Goal: Task Accomplishment & Management: Complete application form

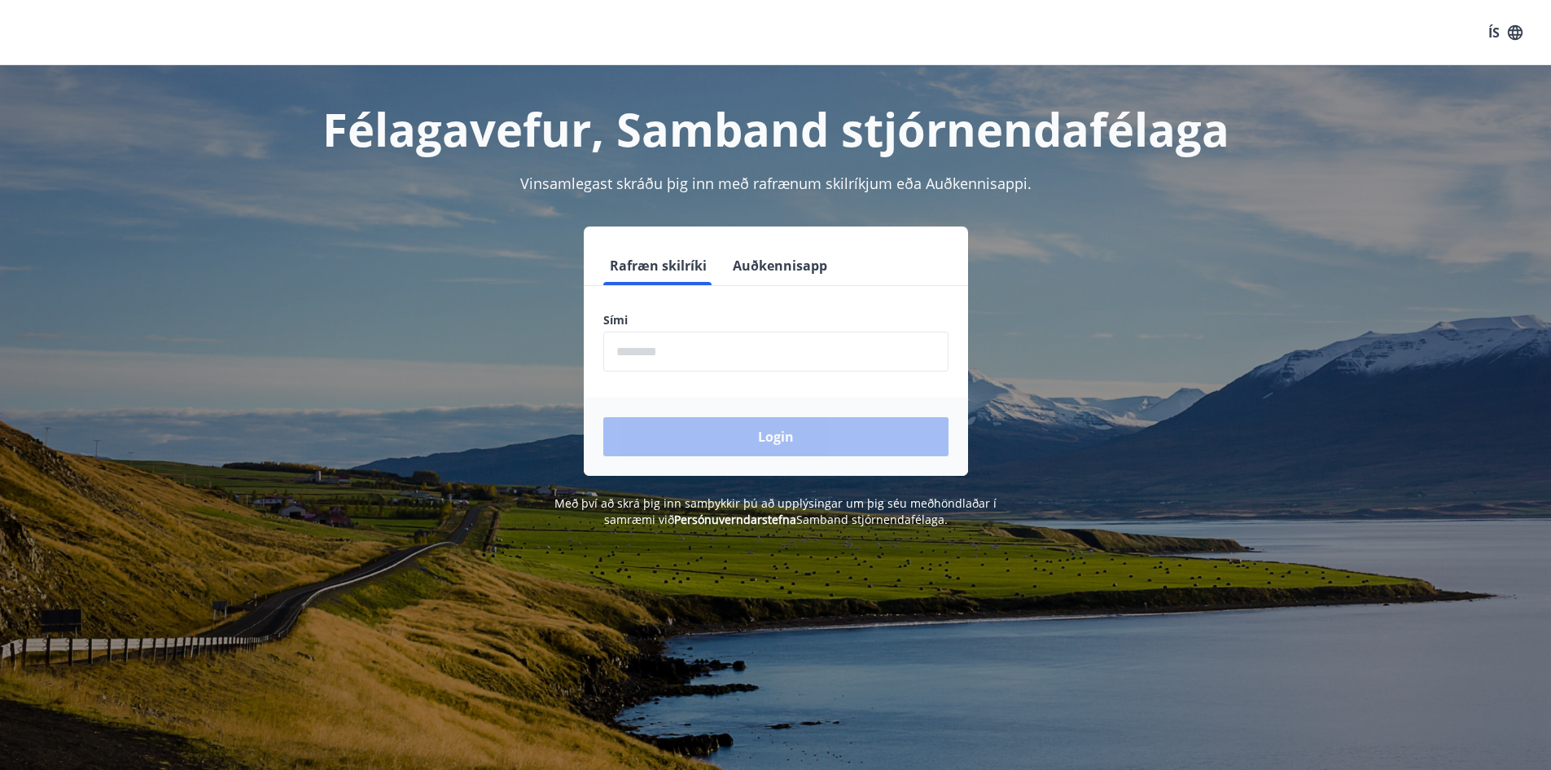
click at [862, 337] on input "phone" at bounding box center [775, 351] width 345 height 40
type input "********"
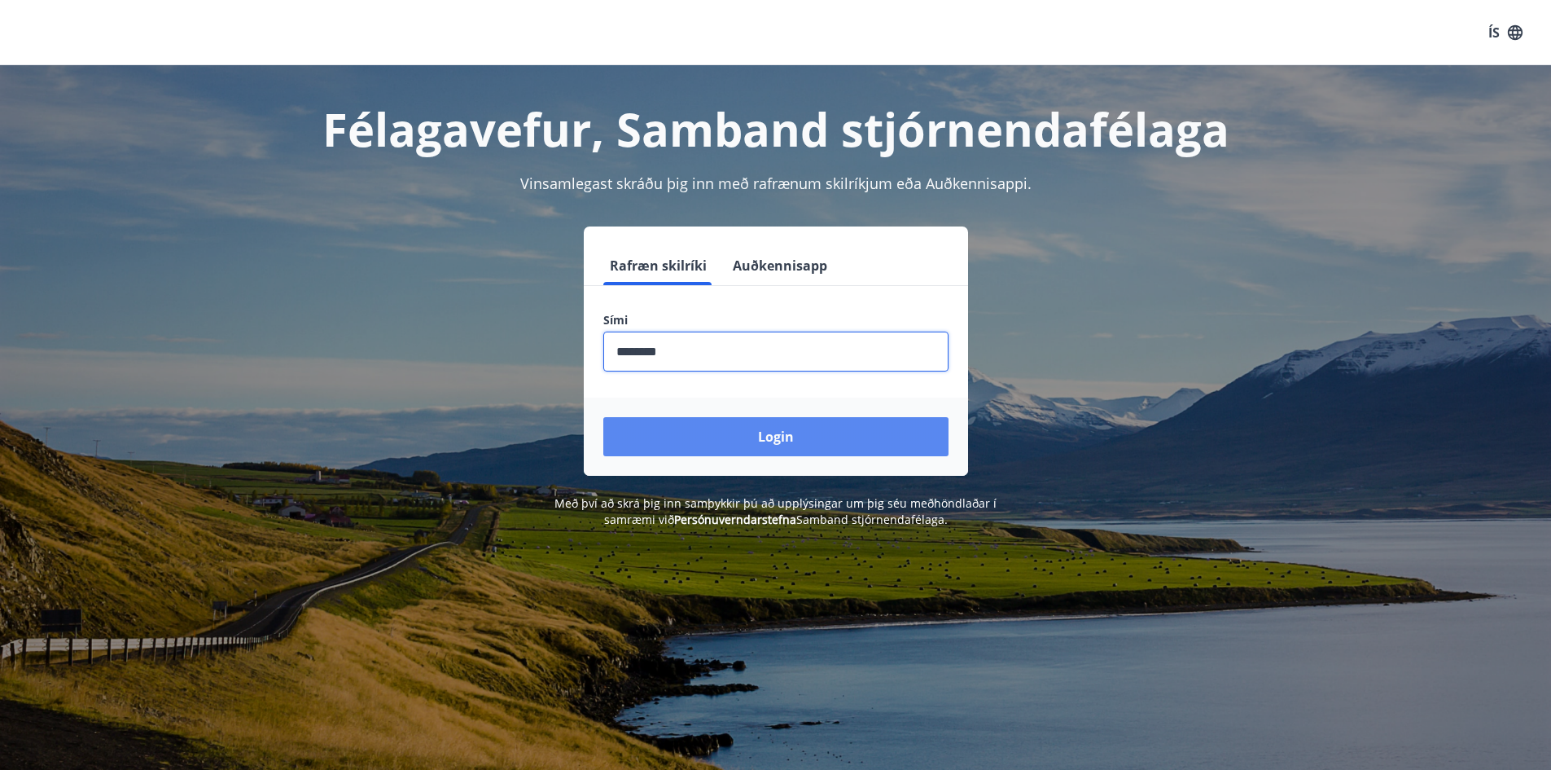
click at [710, 443] on button "Login" at bounding box center [775, 436] width 345 height 39
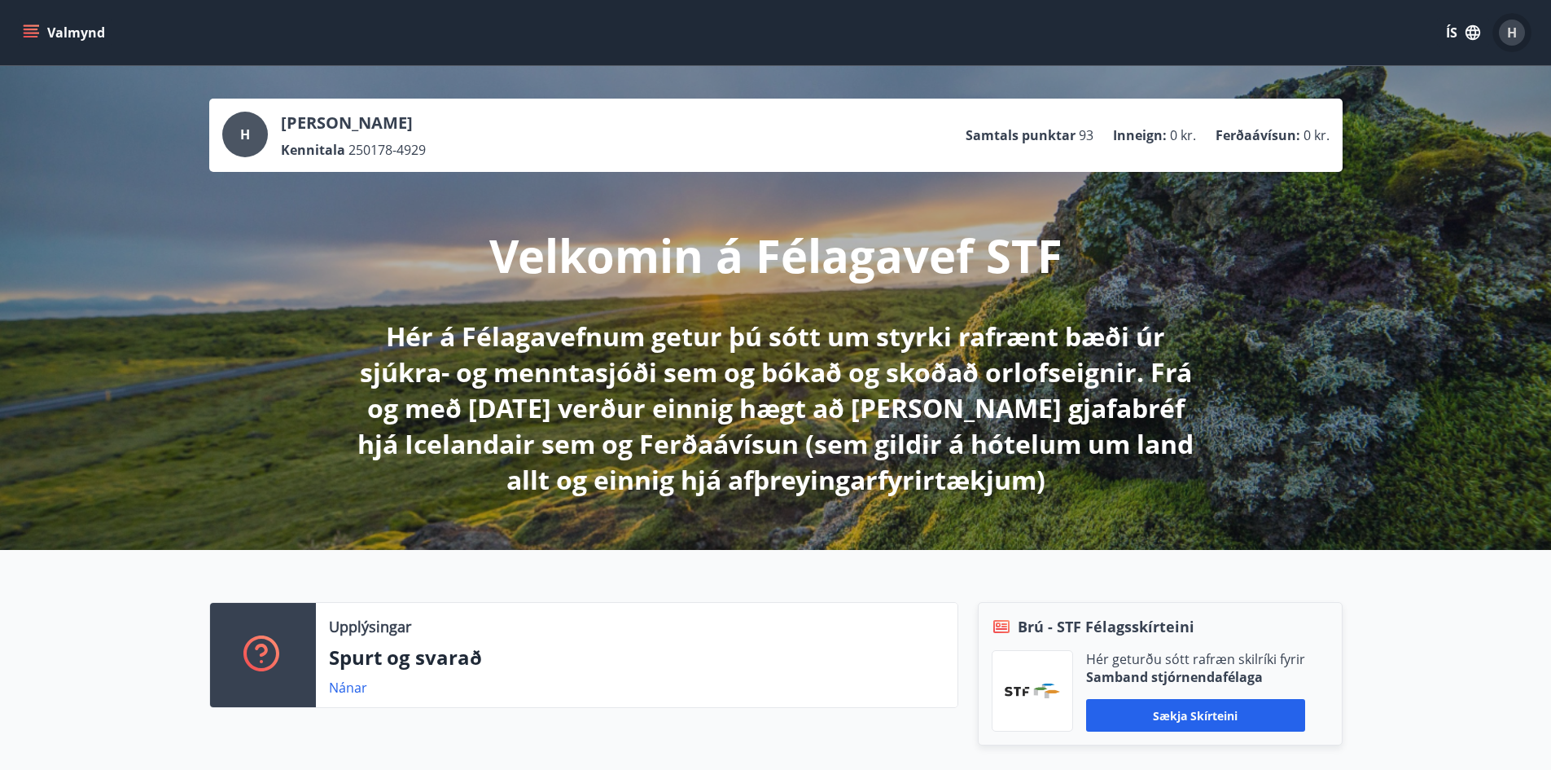
click at [1510, 33] on span "H" at bounding box center [1512, 33] width 10 height 18
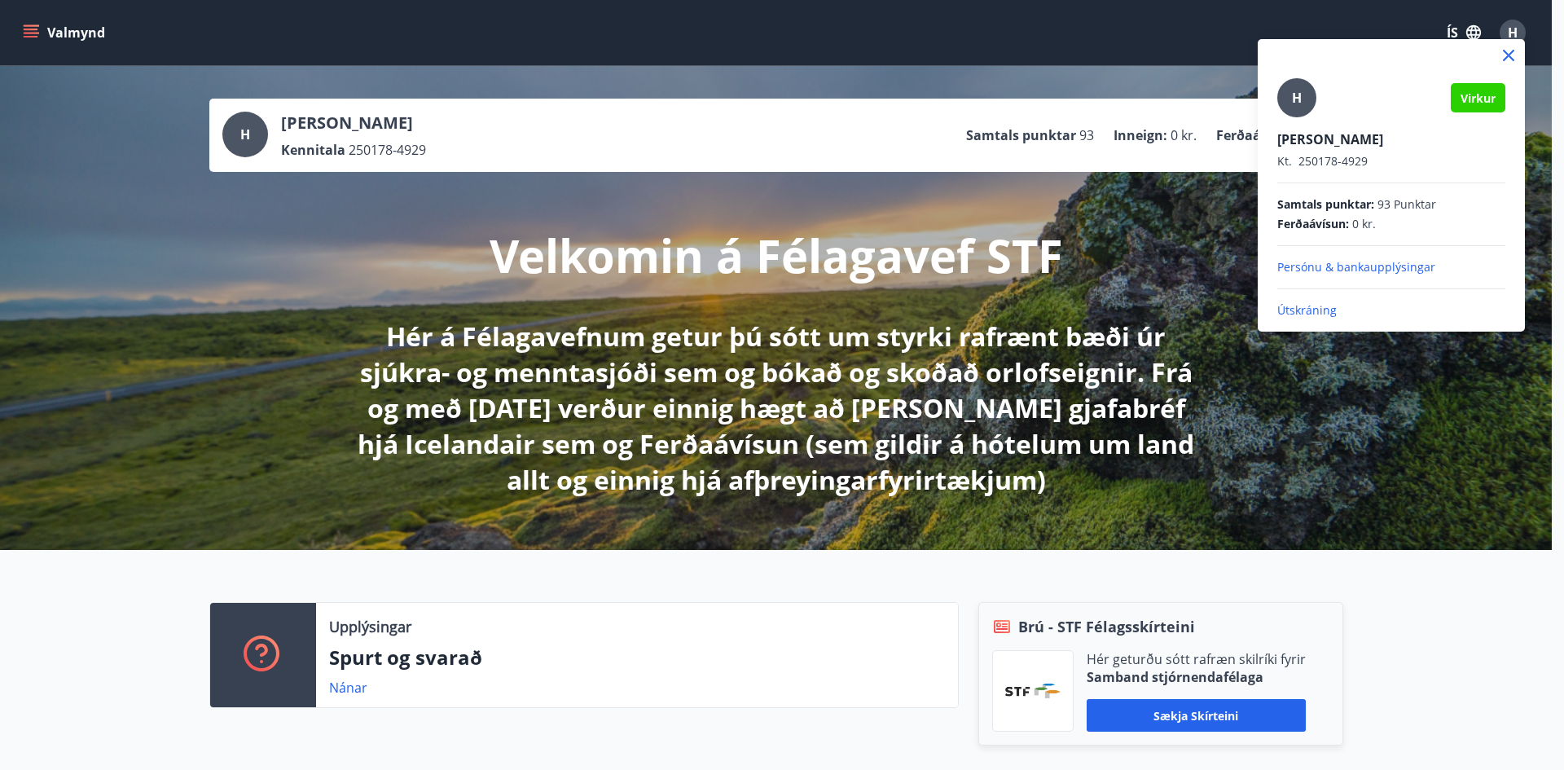
click at [1510, 33] on div at bounding box center [782, 385] width 1564 height 770
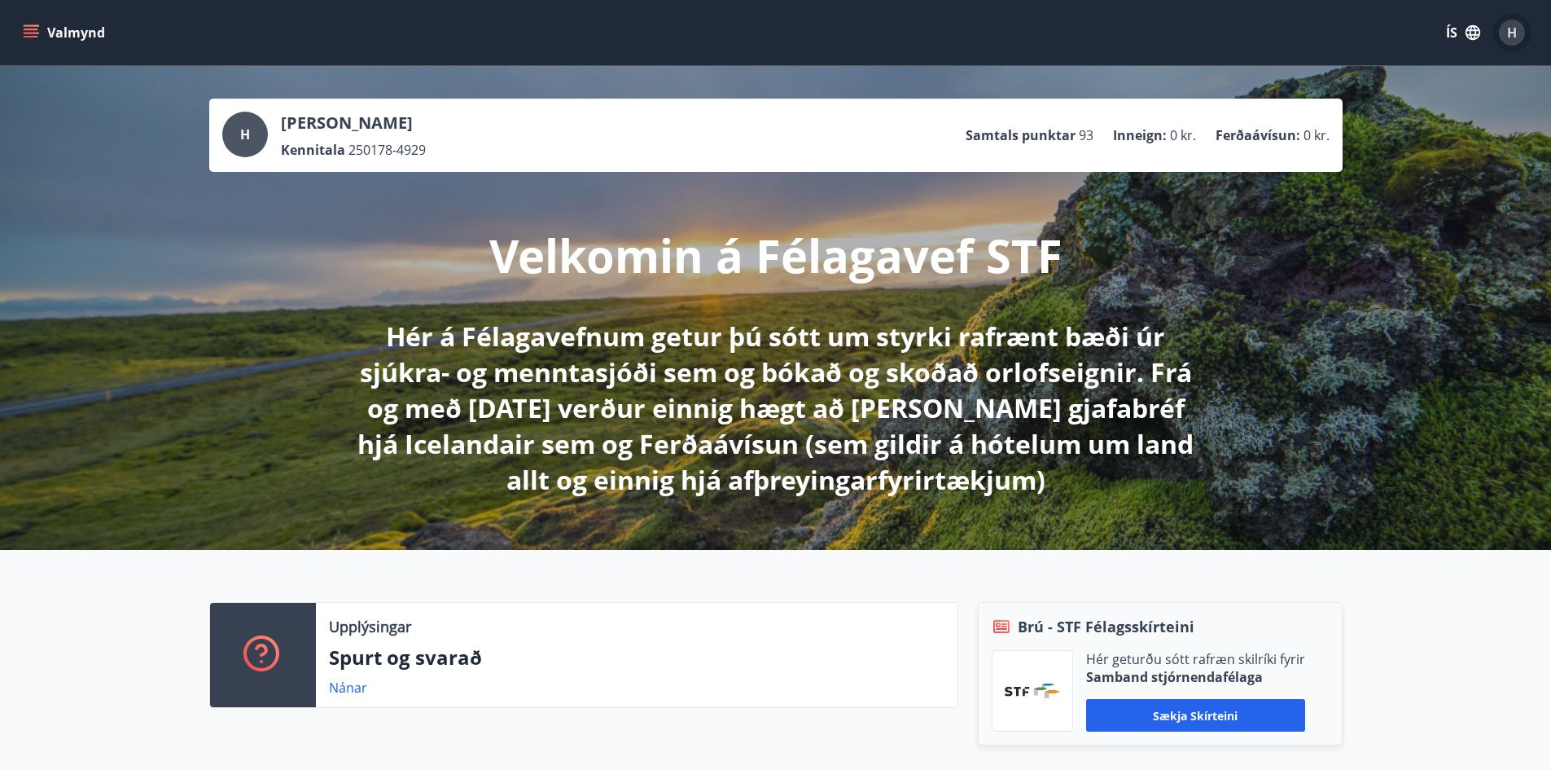
click at [1507, 32] on span "H" at bounding box center [1512, 33] width 10 height 18
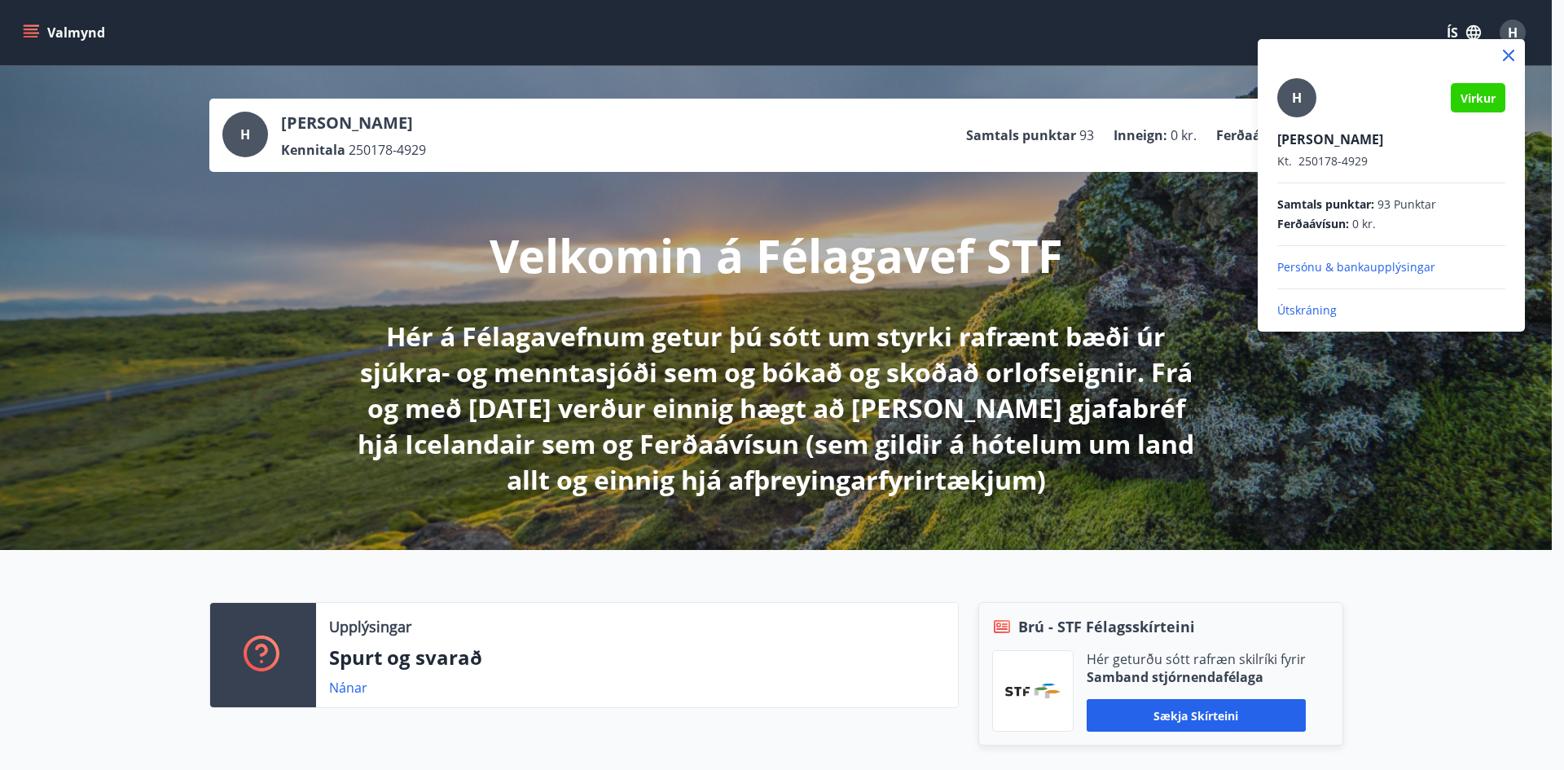
click at [1507, 32] on div at bounding box center [782, 385] width 1564 height 770
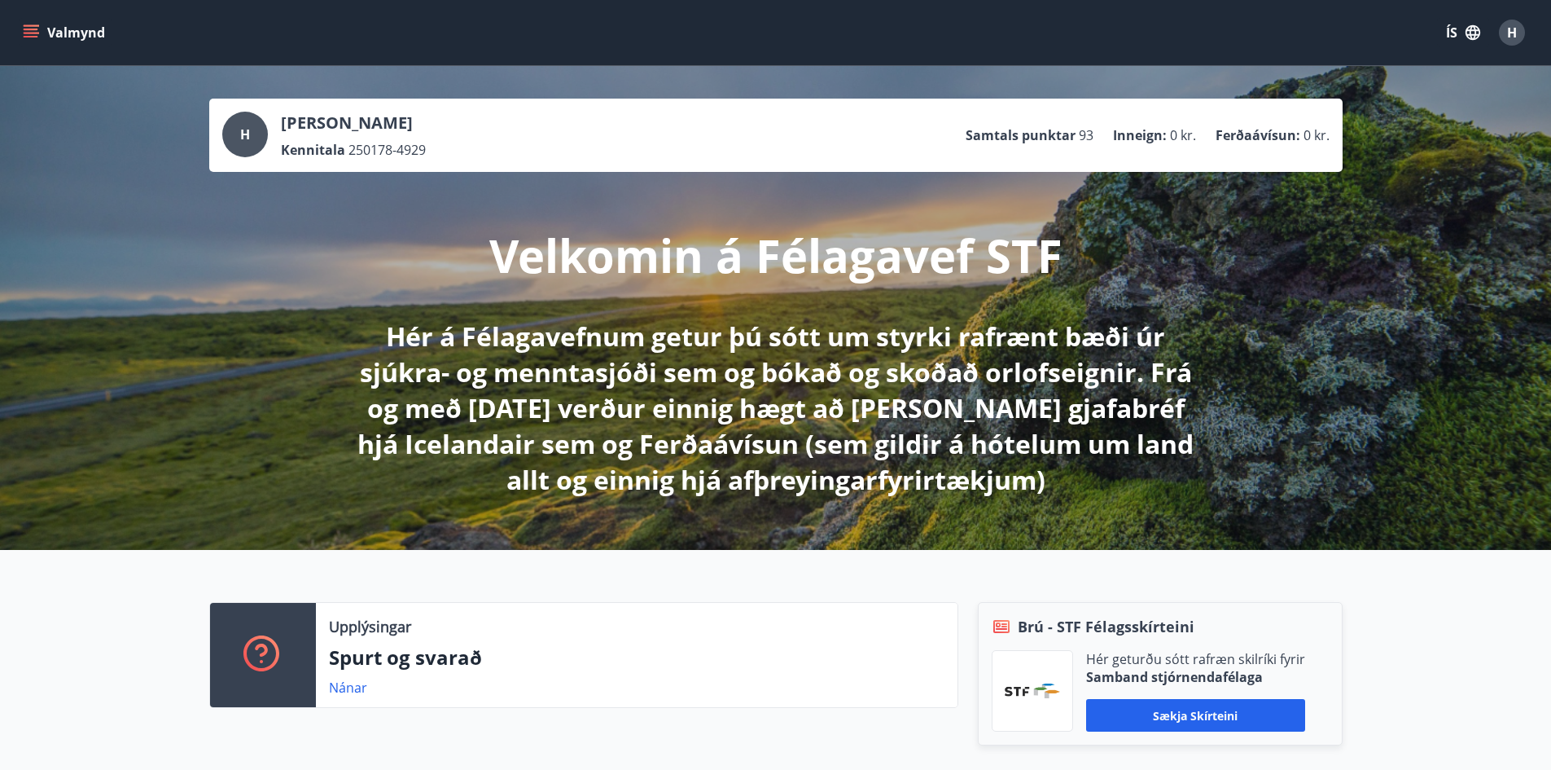
click at [63, 33] on button "Valmynd" at bounding box center [66, 32] width 92 height 29
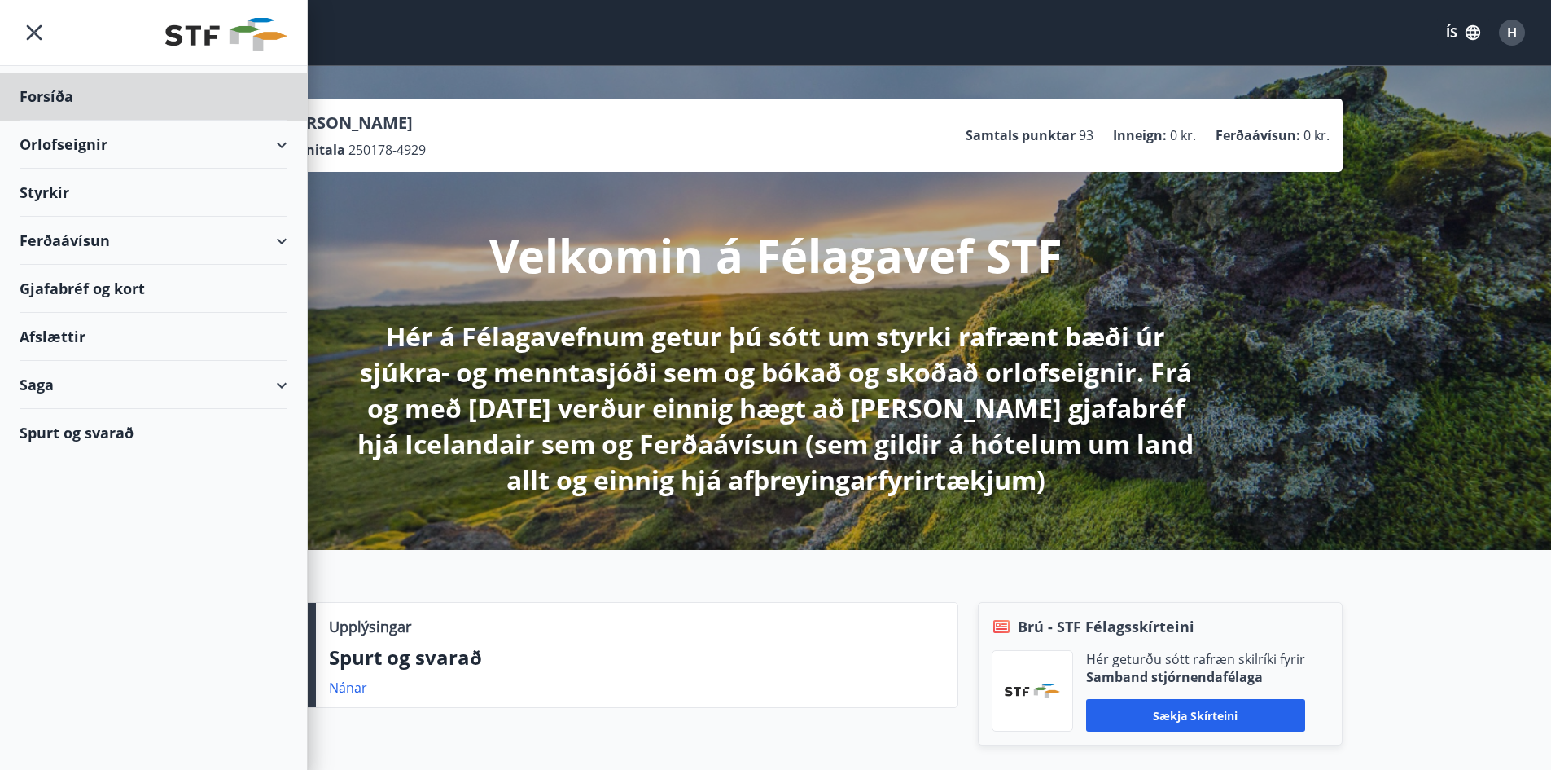
click at [126, 121] on div "Styrkir" at bounding box center [154, 96] width 268 height 48
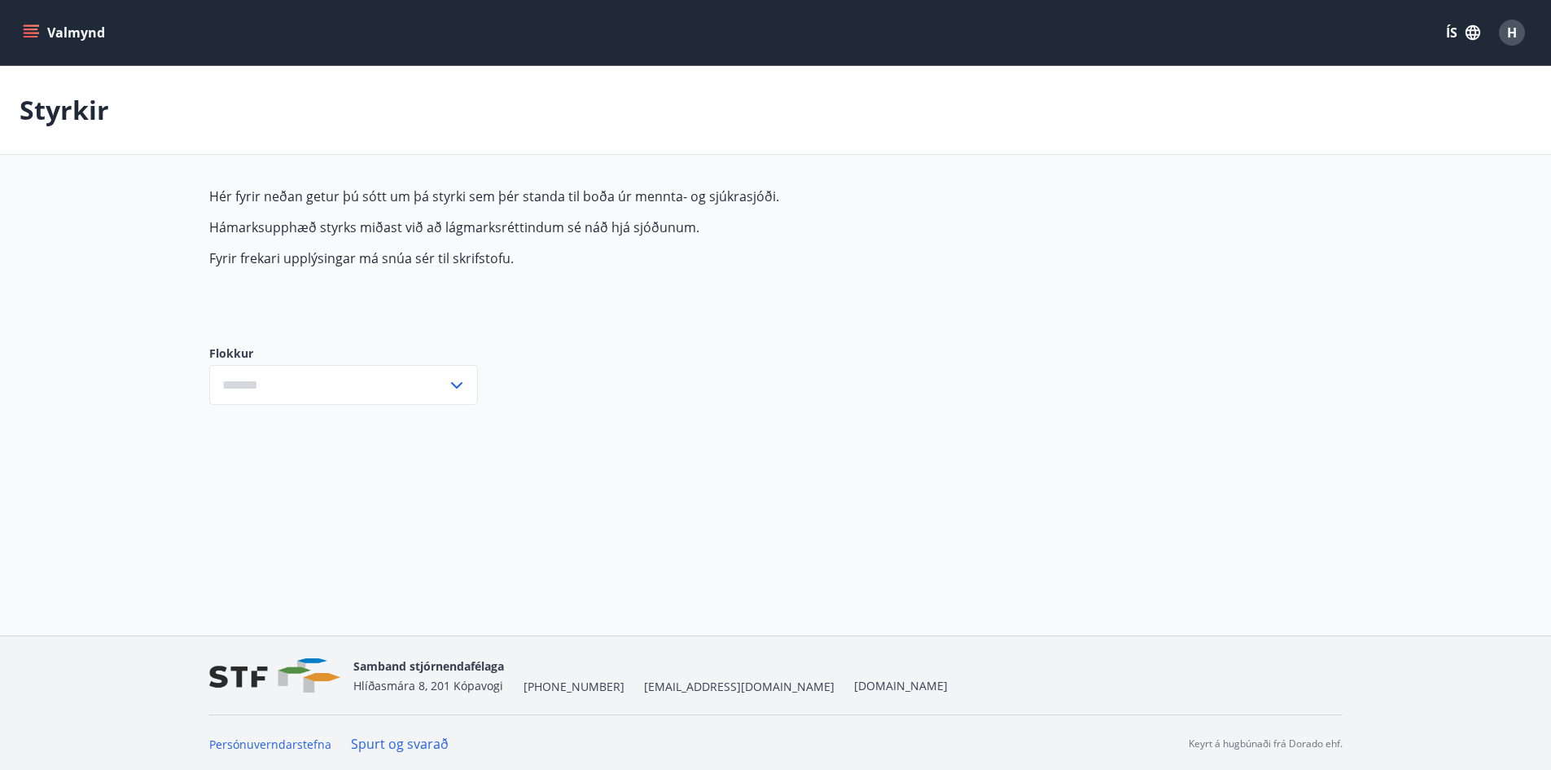
type input "***"
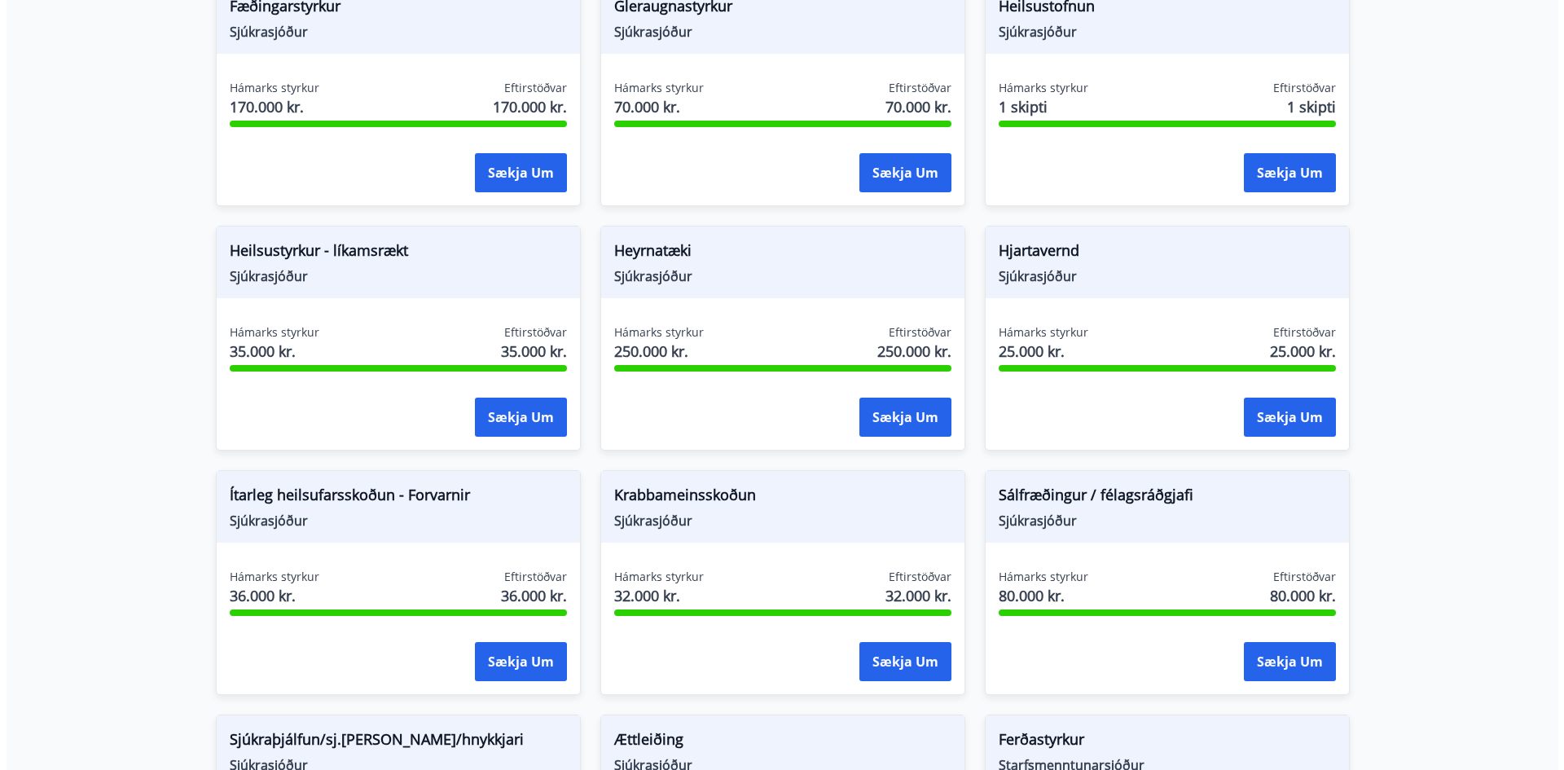
scroll to position [612, 0]
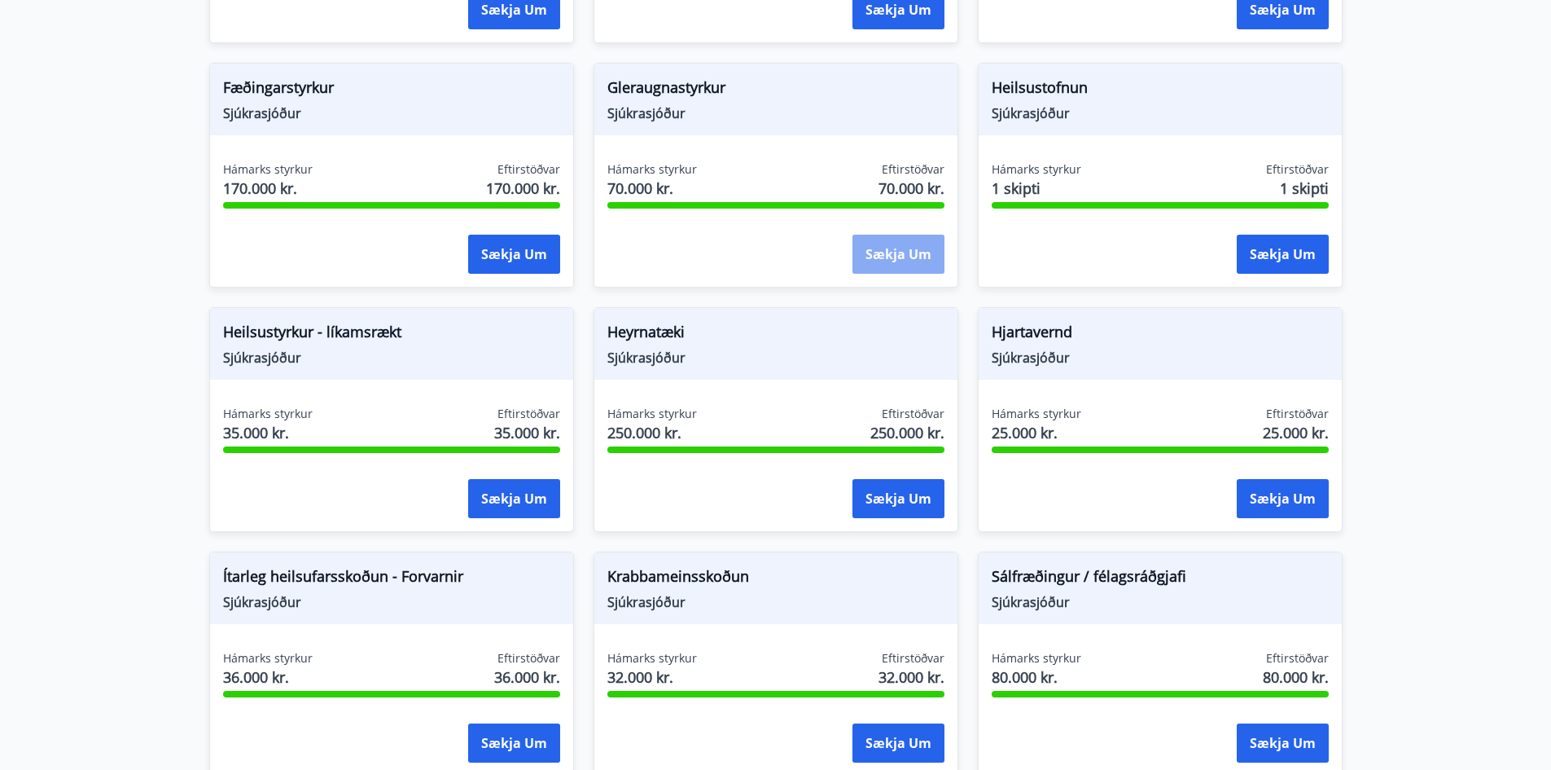
click at [933, 248] on button "Sækja um" at bounding box center [899, 254] width 92 height 39
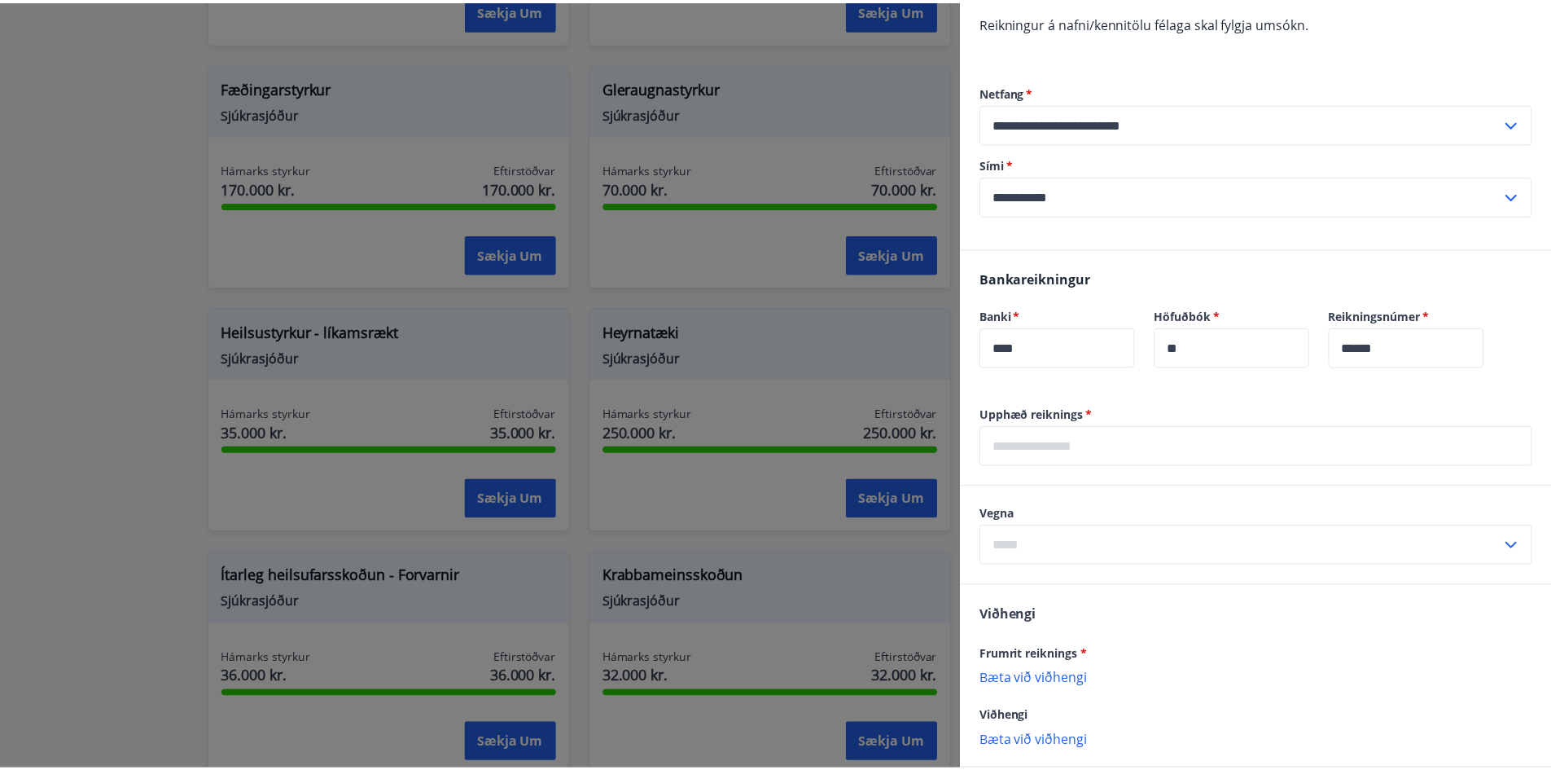
scroll to position [244, 0]
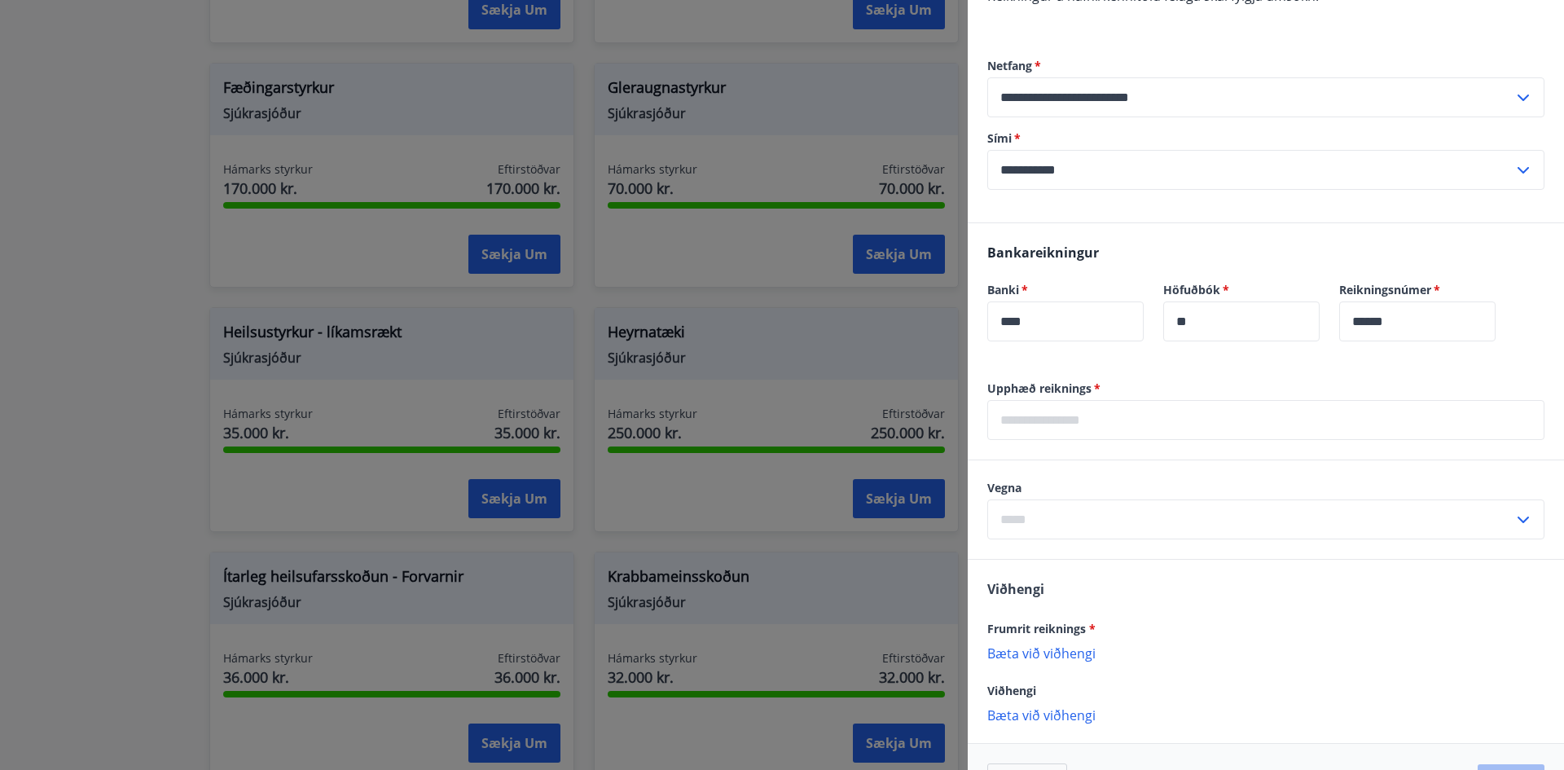
click at [1051, 650] on p "Bæta við viðhengi" at bounding box center [1265, 652] width 557 height 16
click at [55, 180] on div at bounding box center [782, 385] width 1564 height 770
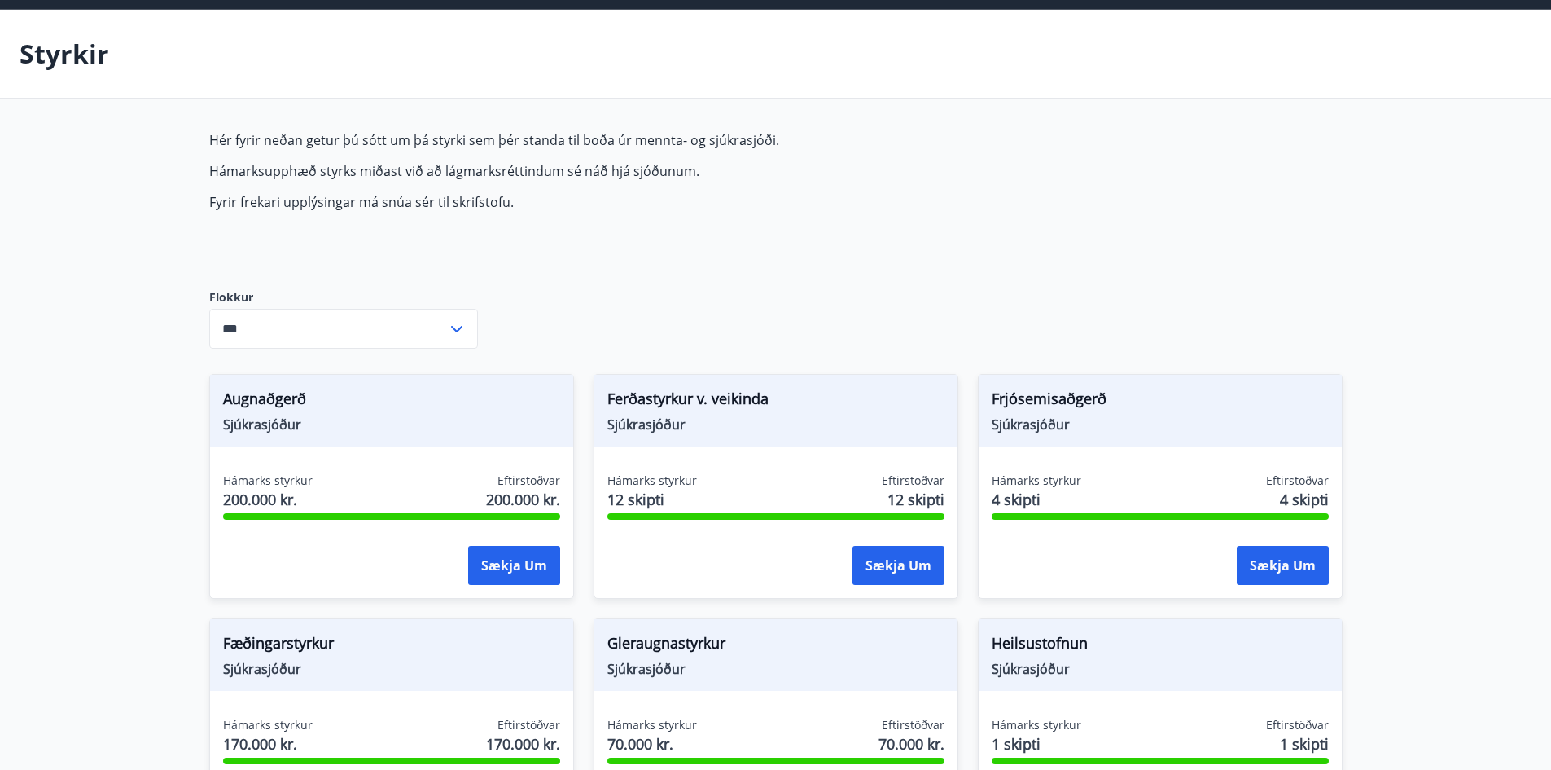
scroll to position [42, 0]
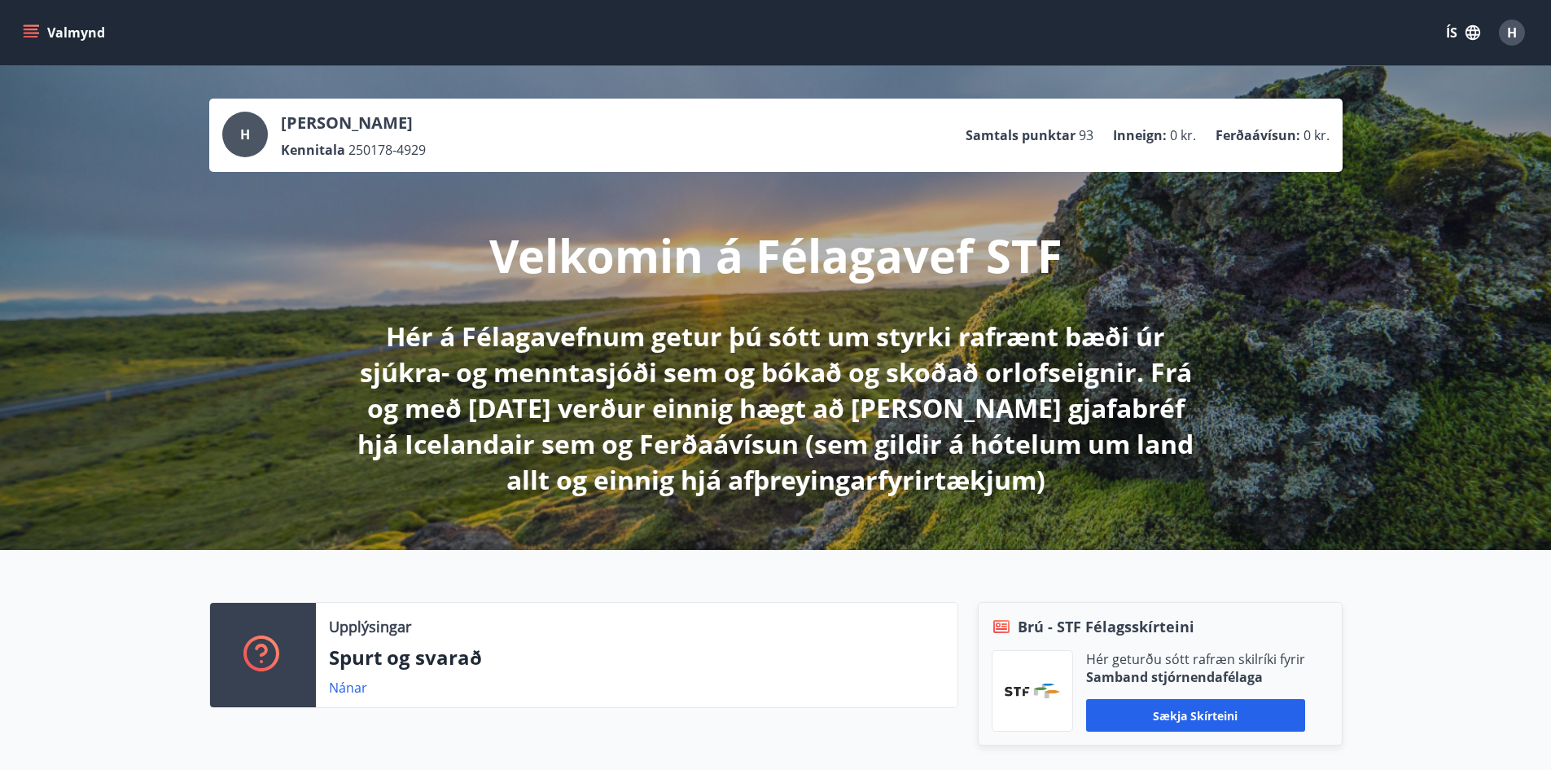
click at [1501, 36] on div "H" at bounding box center [1512, 33] width 26 height 26
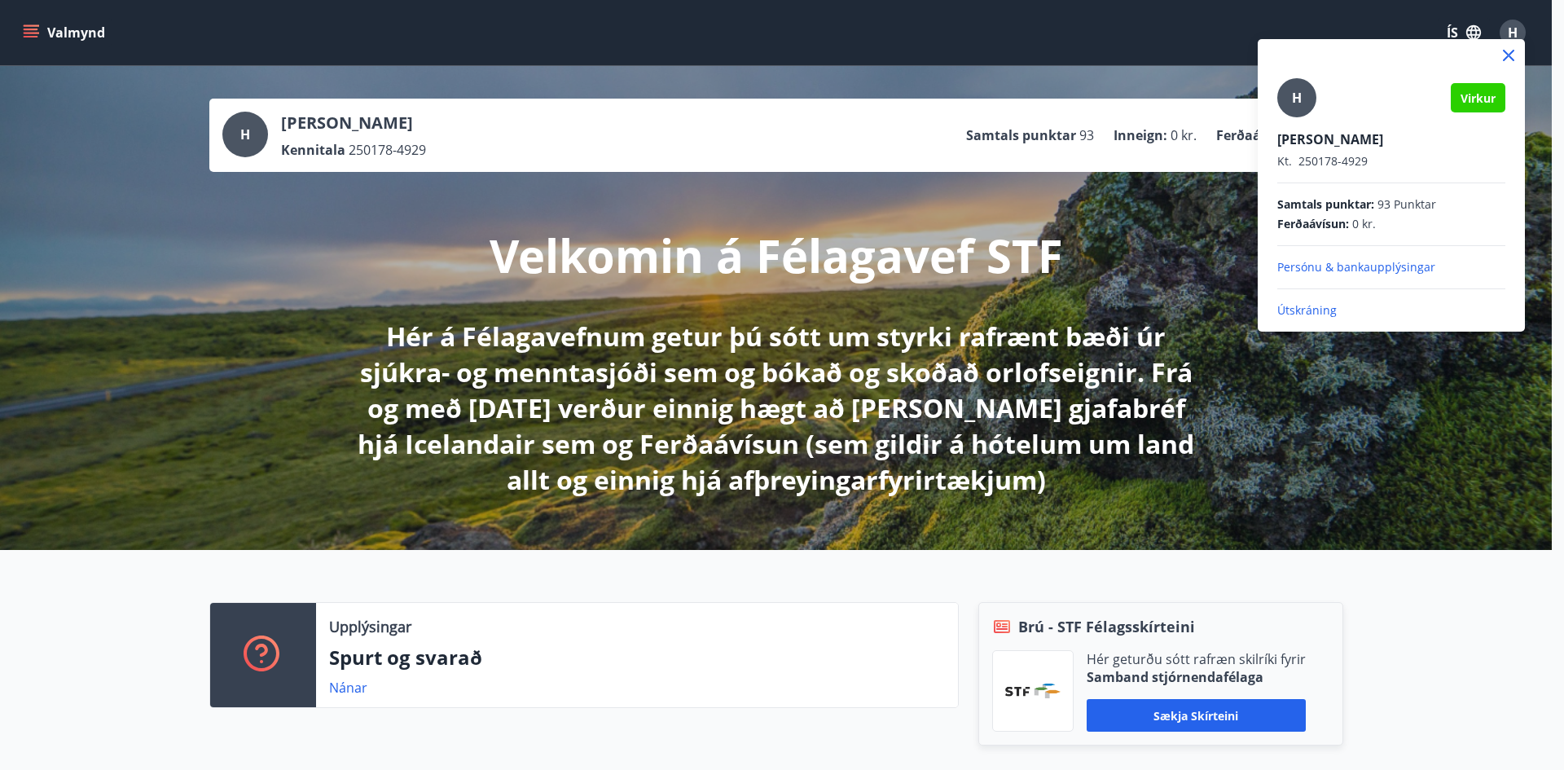
click at [1340, 309] on p "Útskráning" at bounding box center [1391, 310] width 228 height 16
click at [1322, 315] on p "Útskráning" at bounding box center [1391, 310] width 228 height 16
